Goal: Information Seeking & Learning: Learn about a topic

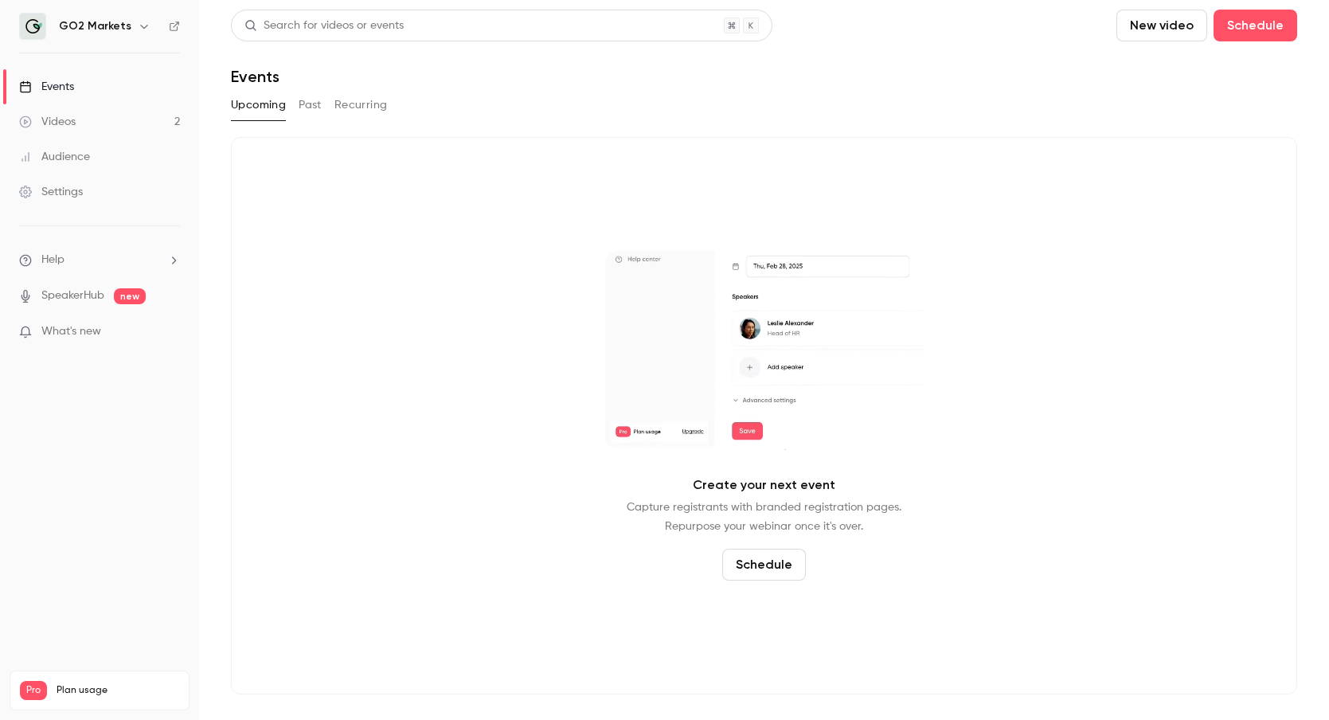
click at [311, 106] on button "Past" at bounding box center [310, 104] width 23 height 25
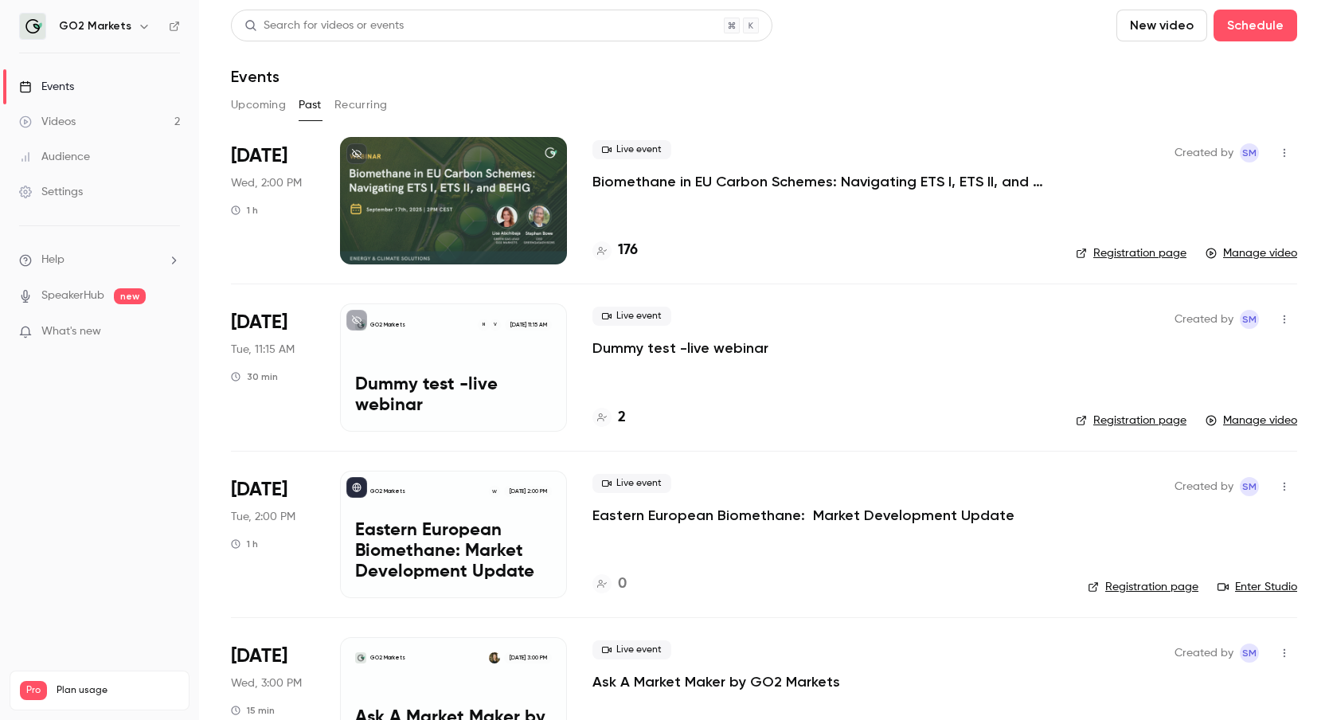
click at [637, 189] on p "Biomethane in EU Carbon Schemes: Navigating ETS I, ETS II, and BEHG" at bounding box center [821, 181] width 458 height 19
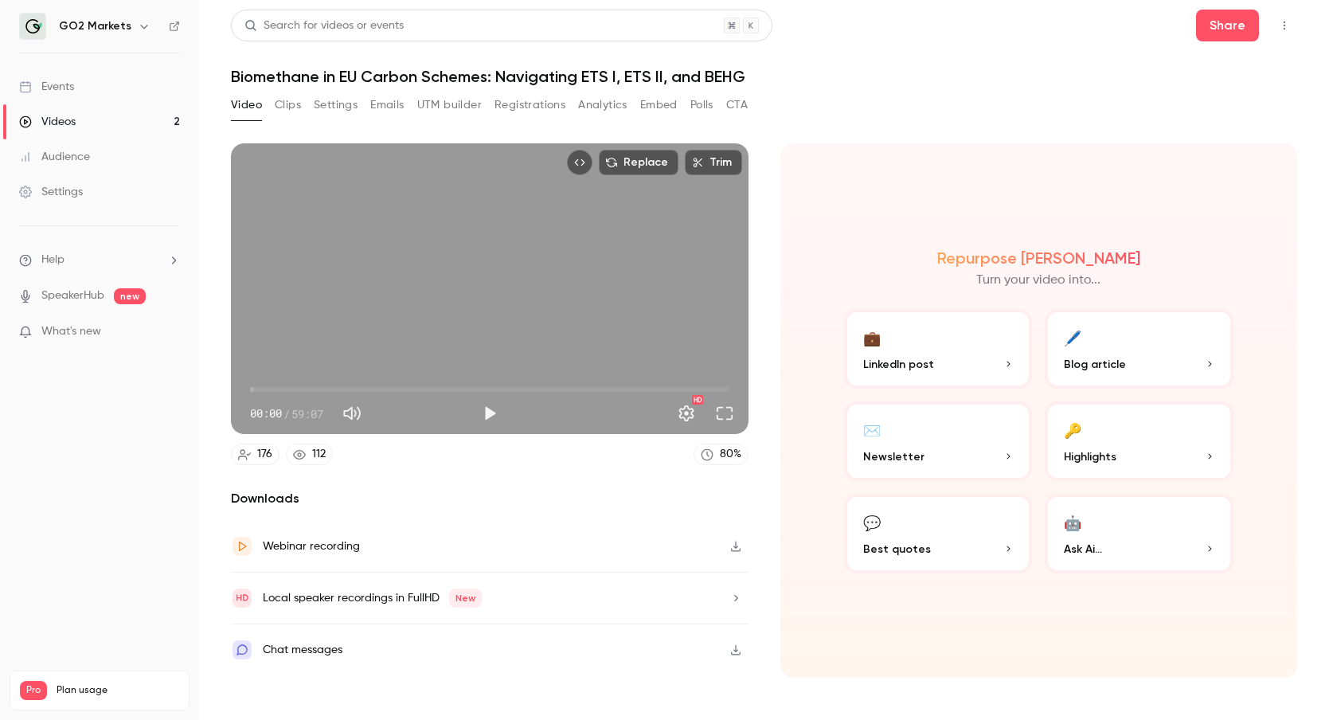
click at [529, 102] on button "Registrations" at bounding box center [529, 104] width 71 height 25
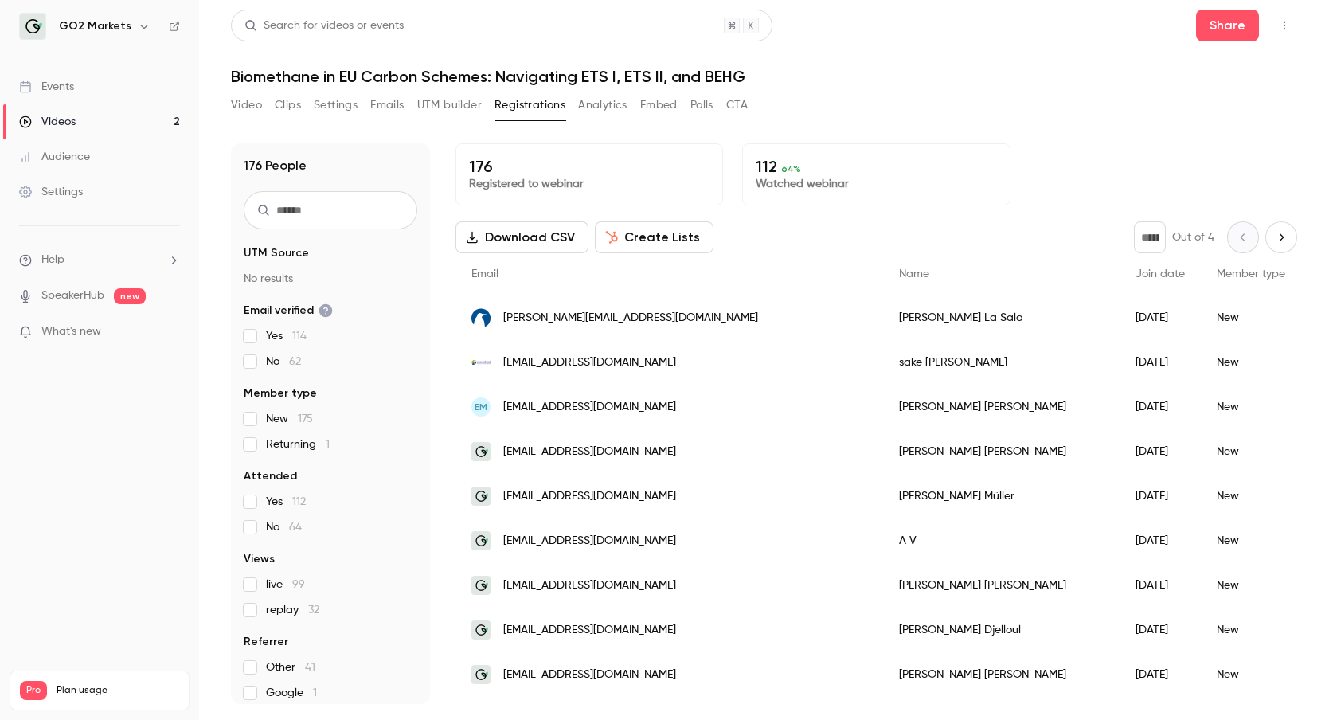
click at [668, 229] on button "Create Lists" at bounding box center [654, 237] width 119 height 32
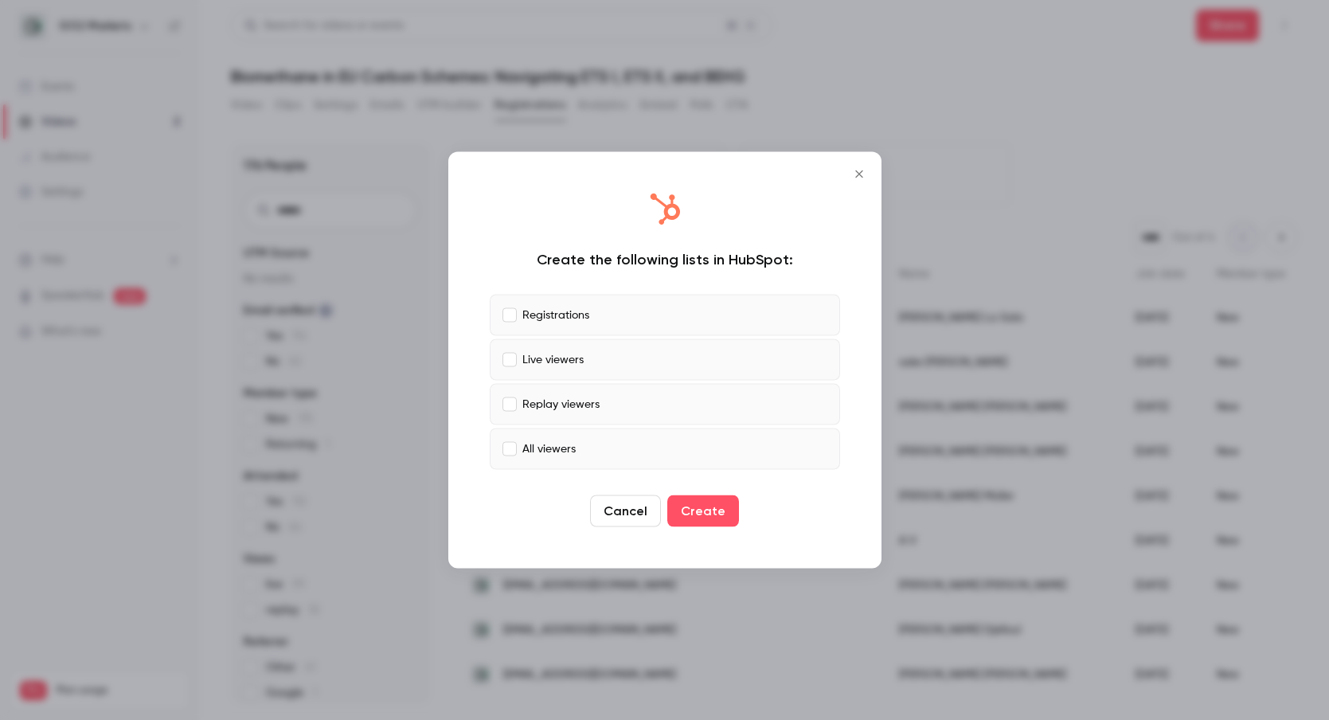
click at [858, 178] on icon "Close" at bounding box center [859, 174] width 19 height 13
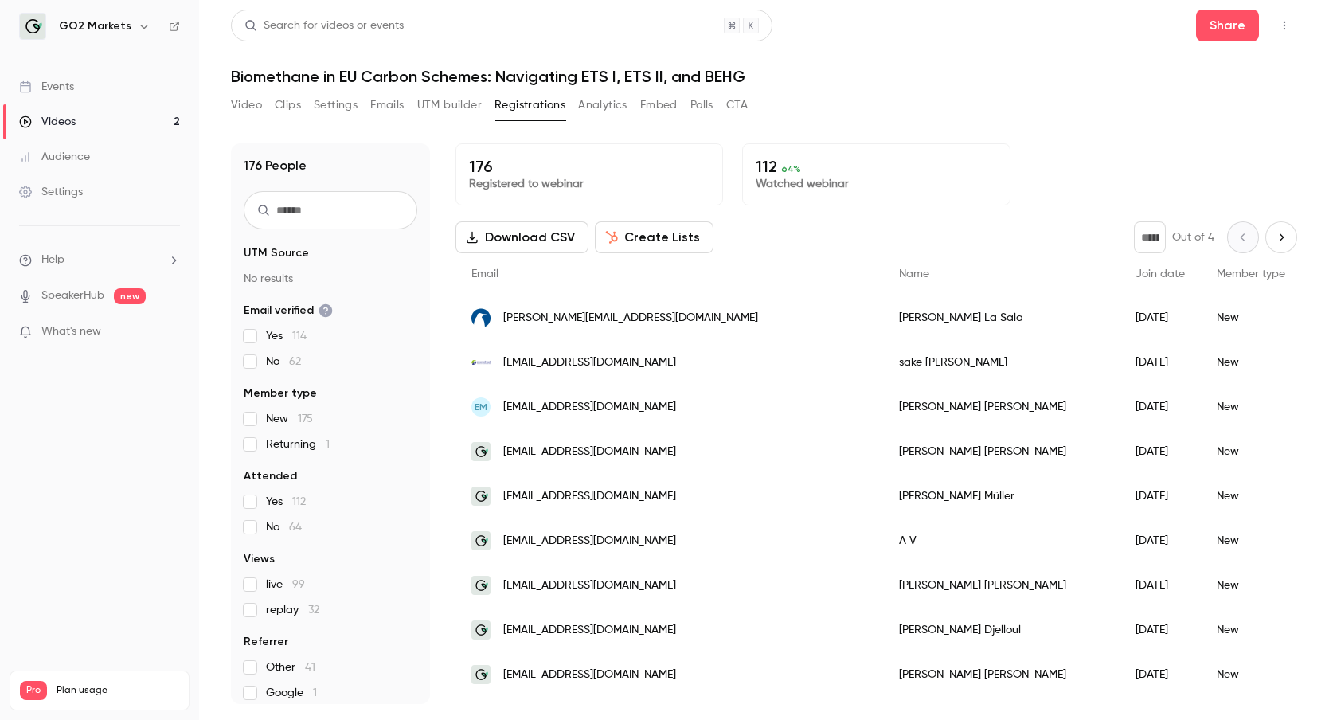
click at [557, 248] on button "Download CSV" at bounding box center [521, 237] width 133 height 32
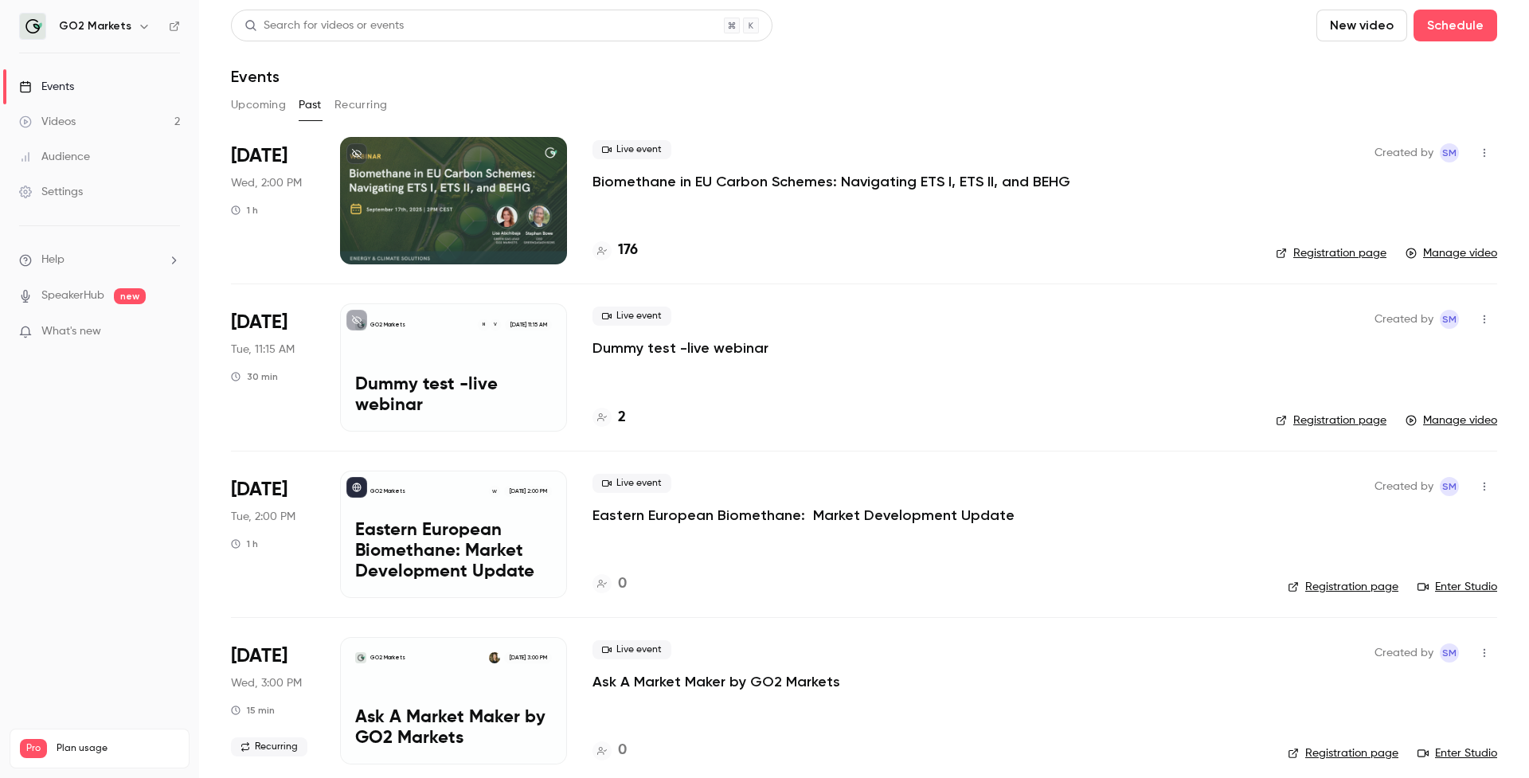
click at [718, 183] on p "Biomethane in EU Carbon Schemes: Navigating ETS I, ETS II, and BEHG" at bounding box center [831, 181] width 478 height 19
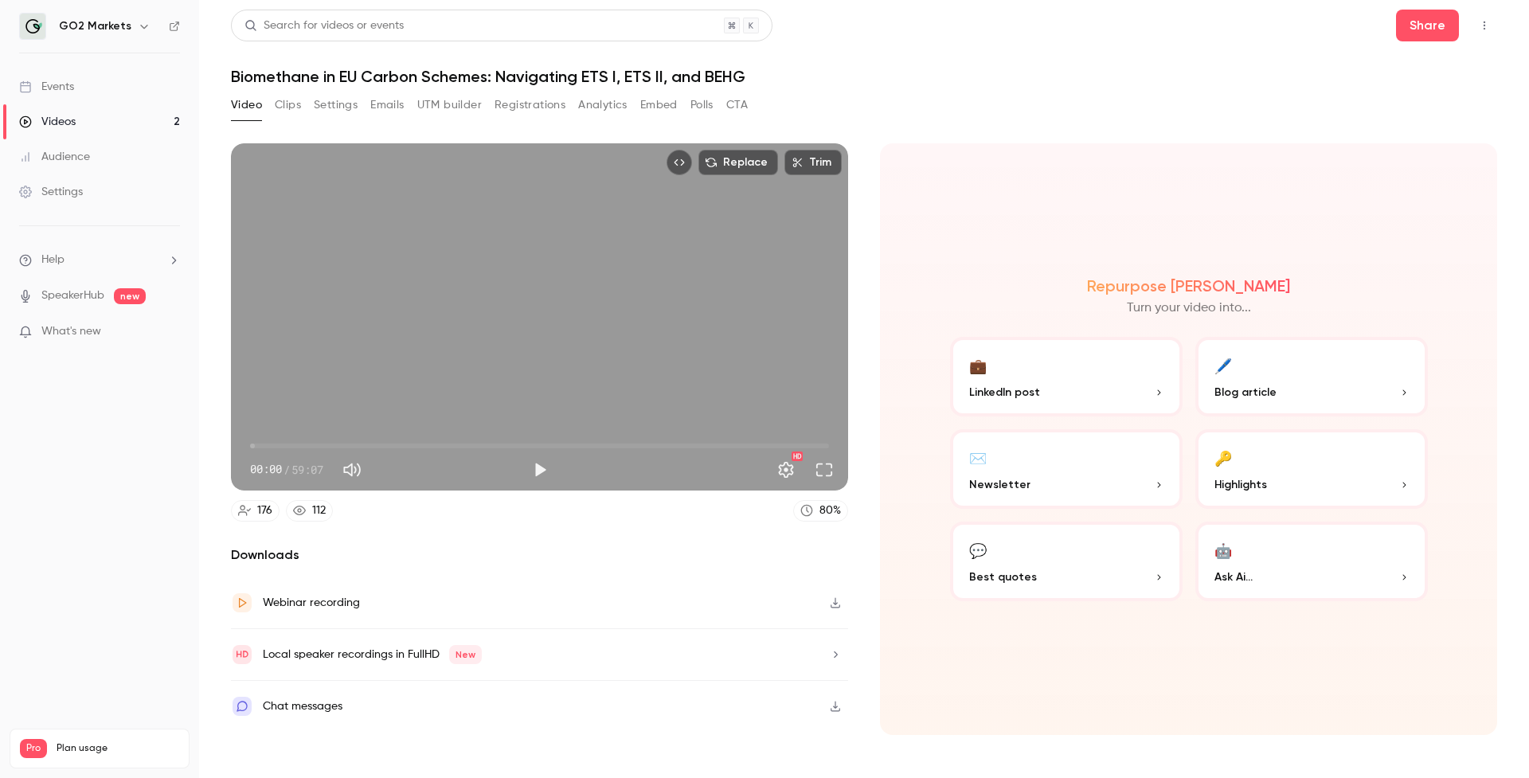
click at [932, 400] on div "Repurpose Ai Turn your video into... 💼 LinkedIn post 🖊️ Blog article ✉️ Newslet…" at bounding box center [1188, 439] width 617 height 592
click at [394, 108] on button "Emails" at bounding box center [386, 104] width 33 height 25
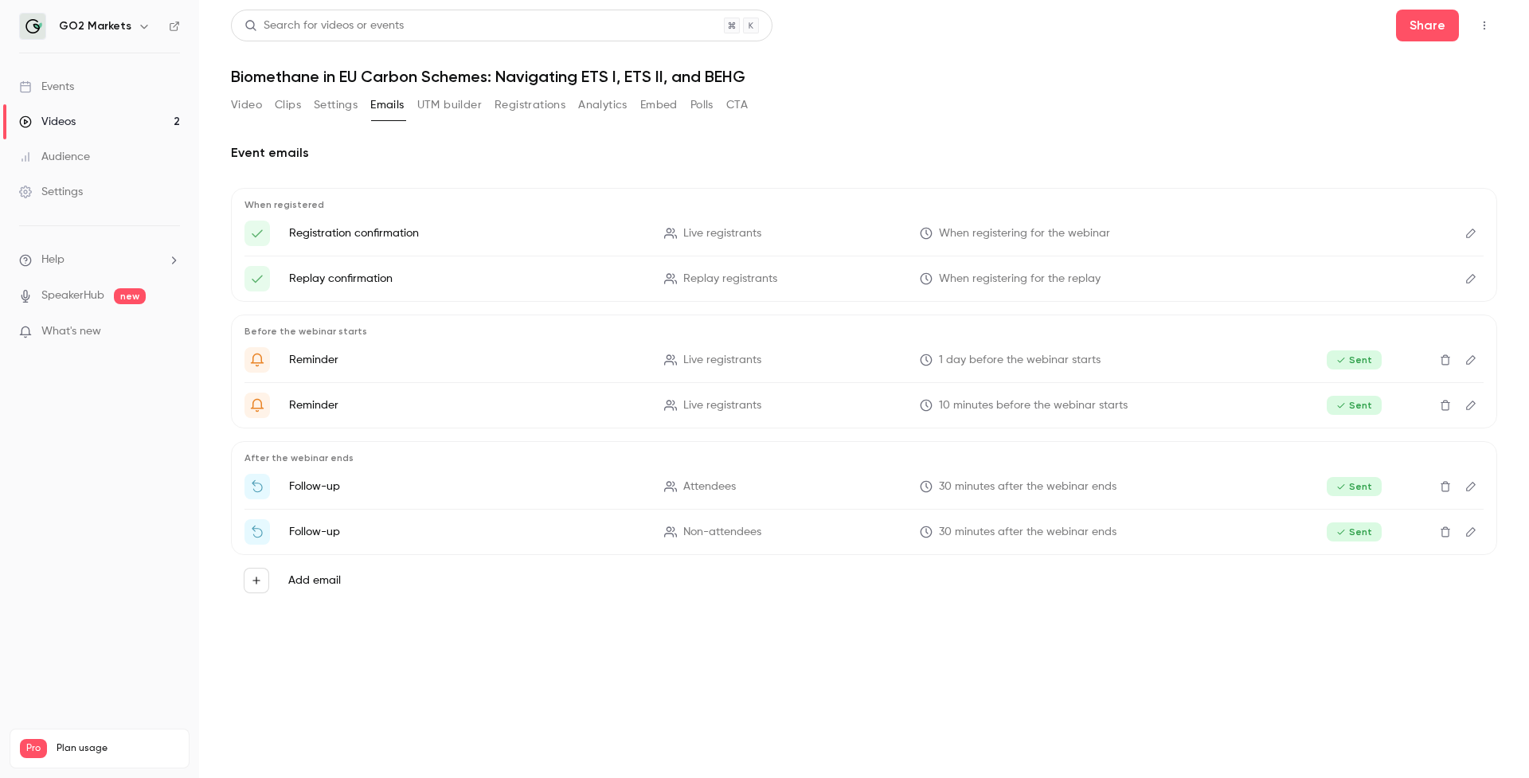
click at [243, 106] on button "Video" at bounding box center [246, 104] width 31 height 25
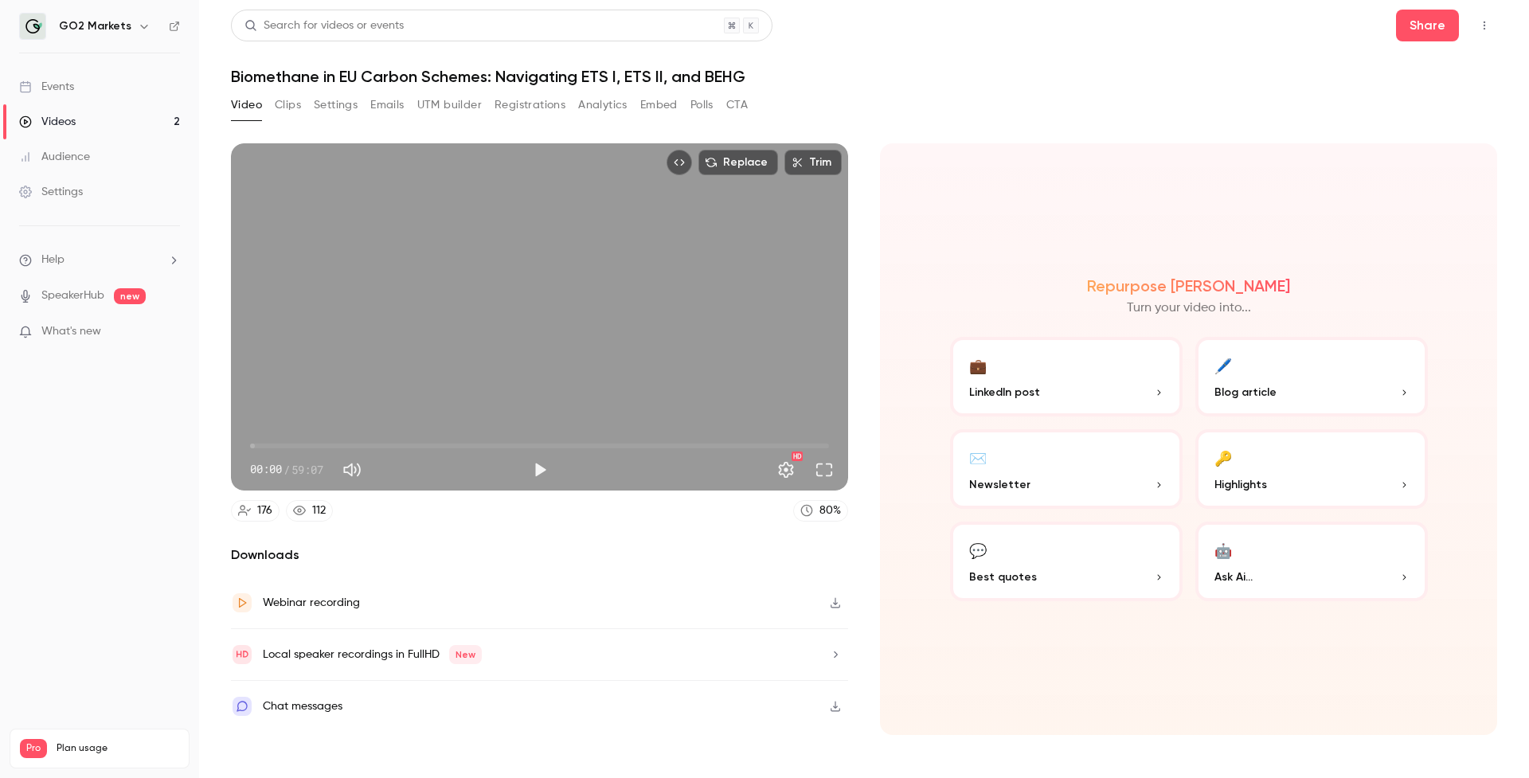
click at [737, 96] on button "CTA" at bounding box center [736, 104] width 21 height 25
